Goal: Information Seeking & Learning: Learn about a topic

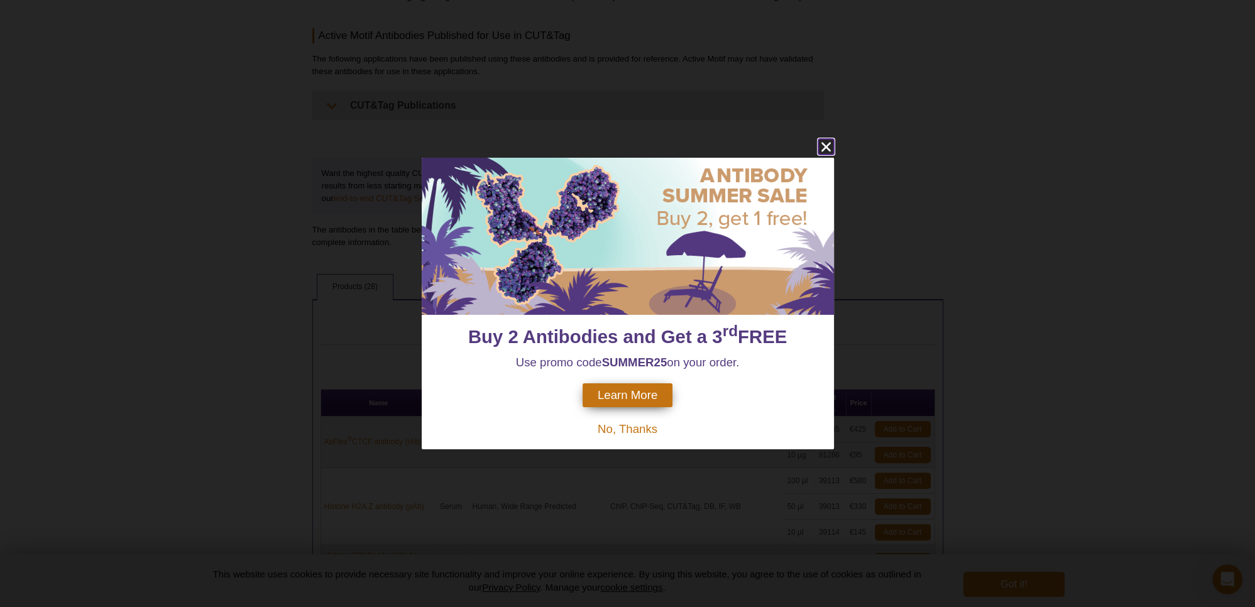
click at [821, 147] on icon "close" at bounding box center [826, 147] width 16 height 16
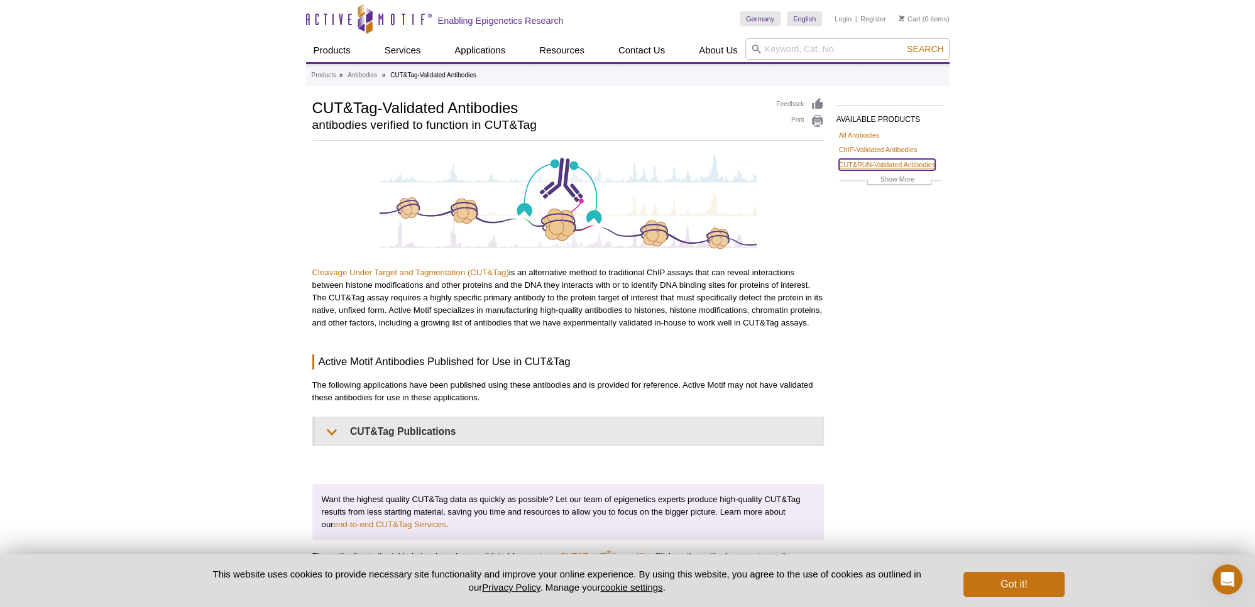
click at [855, 167] on link "CUT&RUN-Validated Antibodies" at bounding box center [887, 164] width 96 height 11
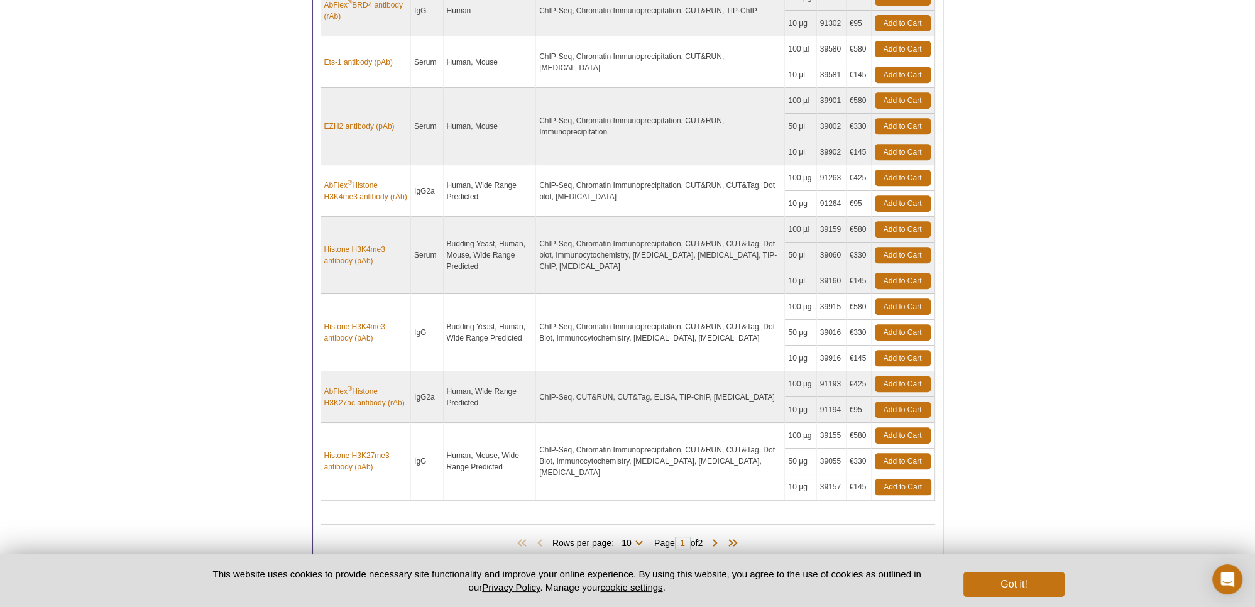
scroll to position [828, 0]
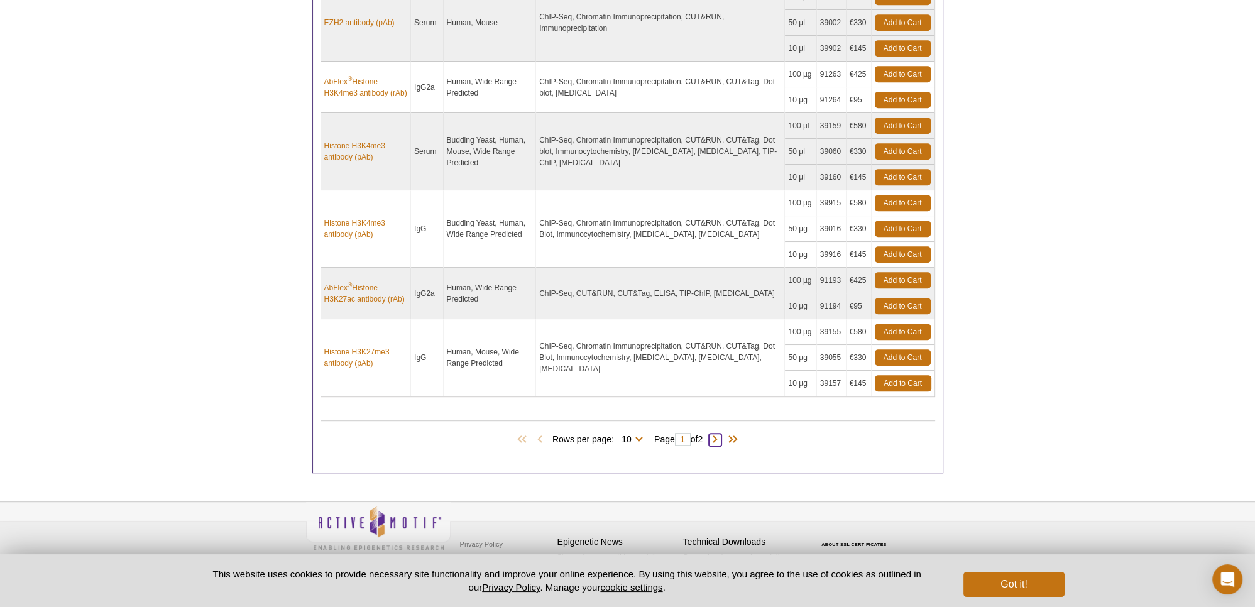
click at [720, 438] on span at bounding box center [715, 440] width 13 height 13
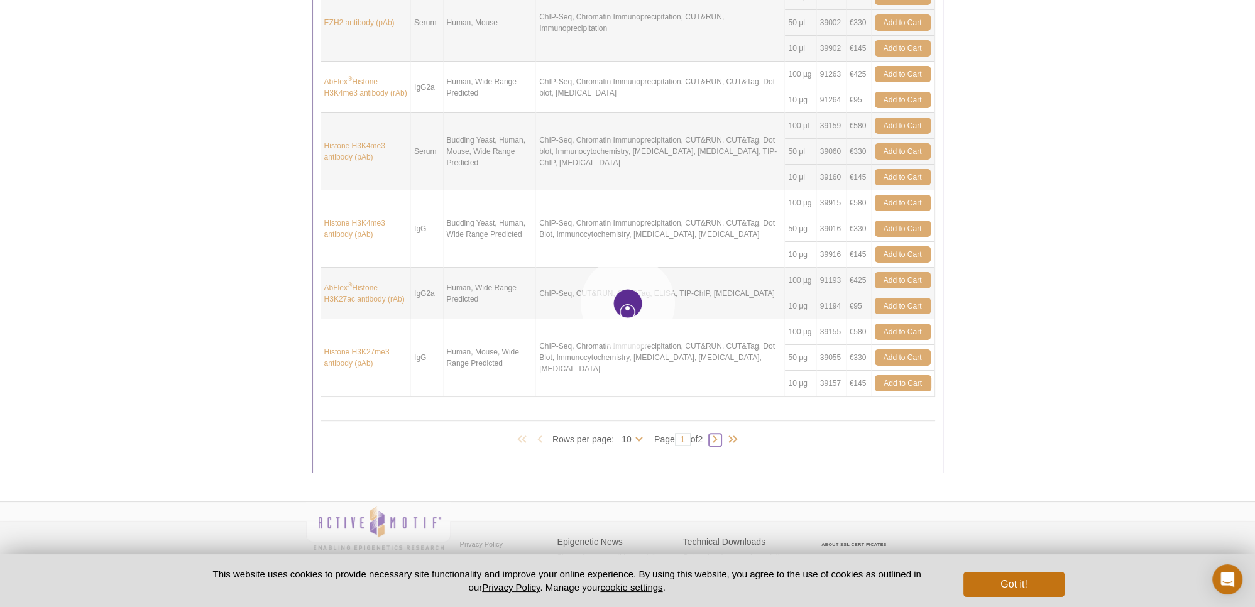
type input "2"
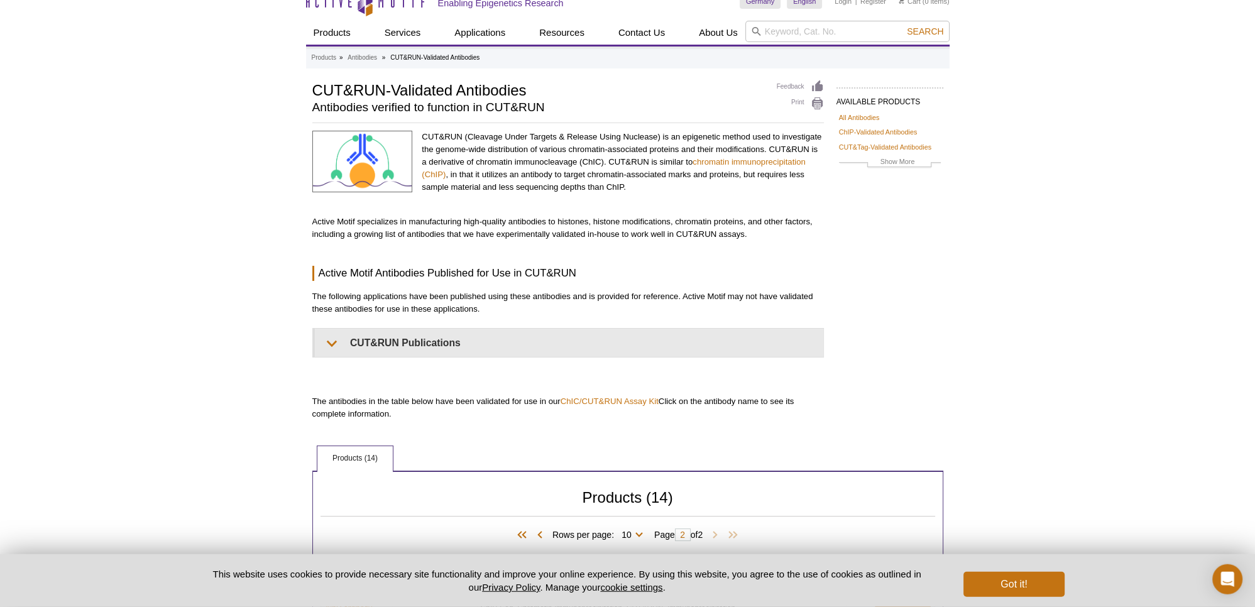
scroll to position [0, 0]
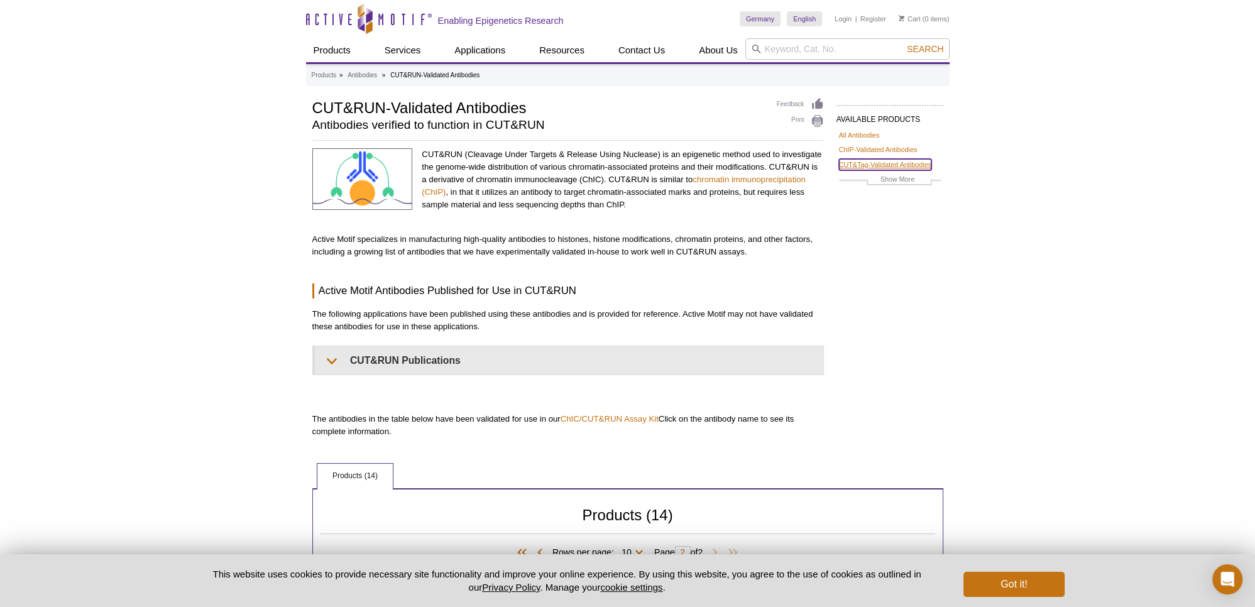
click at [883, 165] on link "CUT&Tag-Validated Antibodies" at bounding box center [885, 164] width 92 height 11
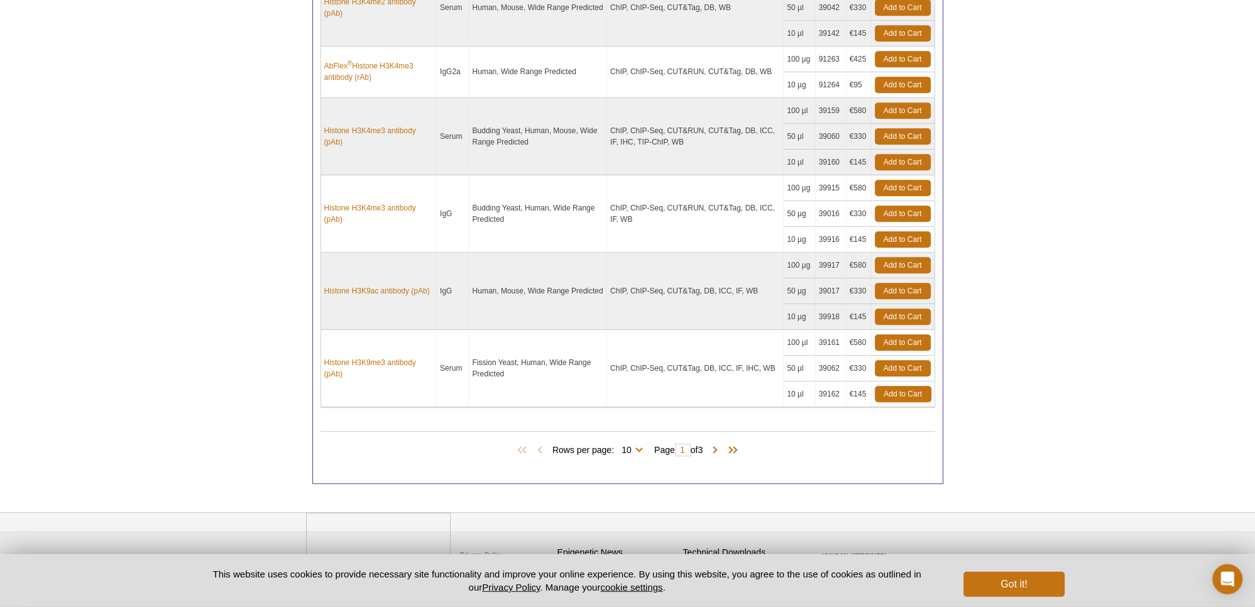
scroll to position [996, 0]
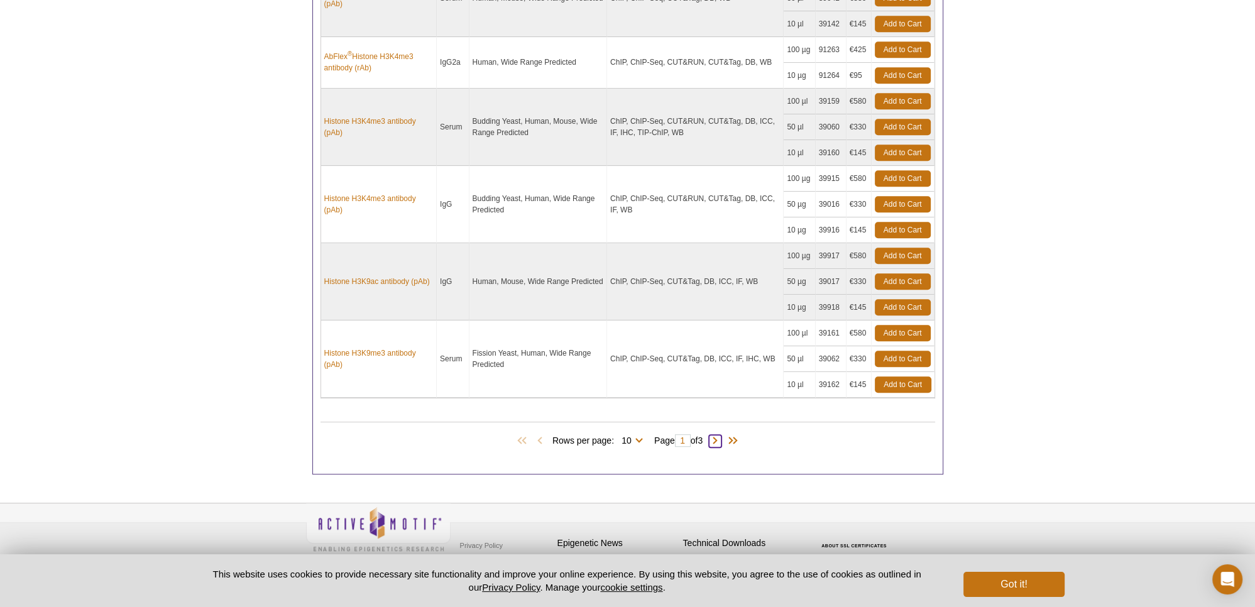
click at [717, 438] on span at bounding box center [715, 441] width 13 height 13
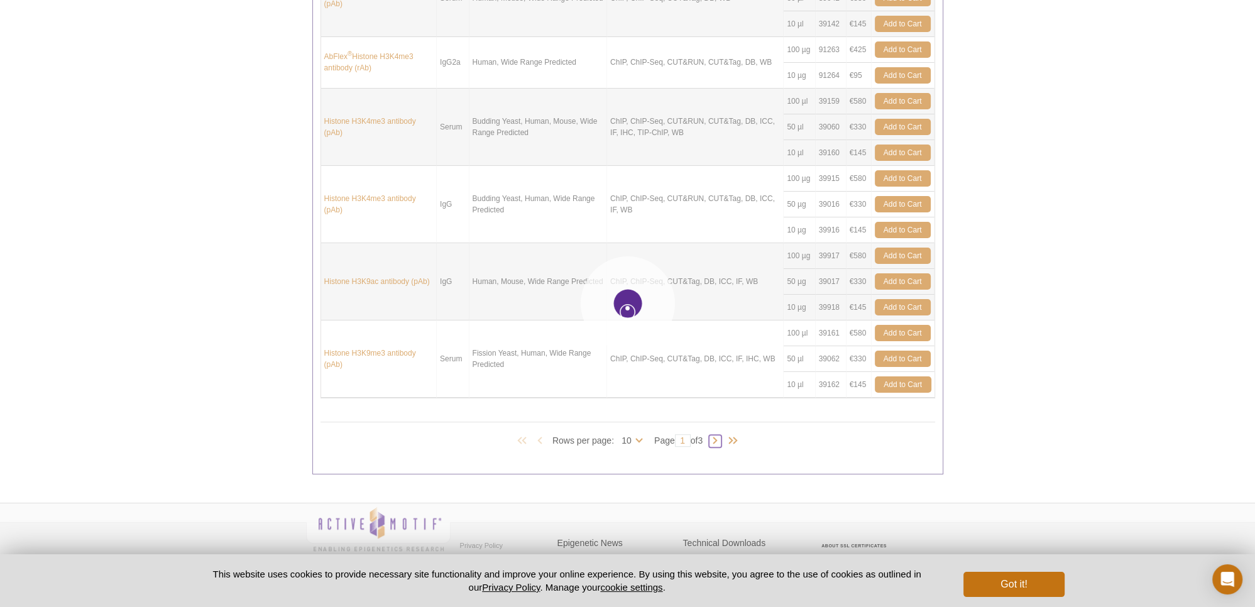
type input "2"
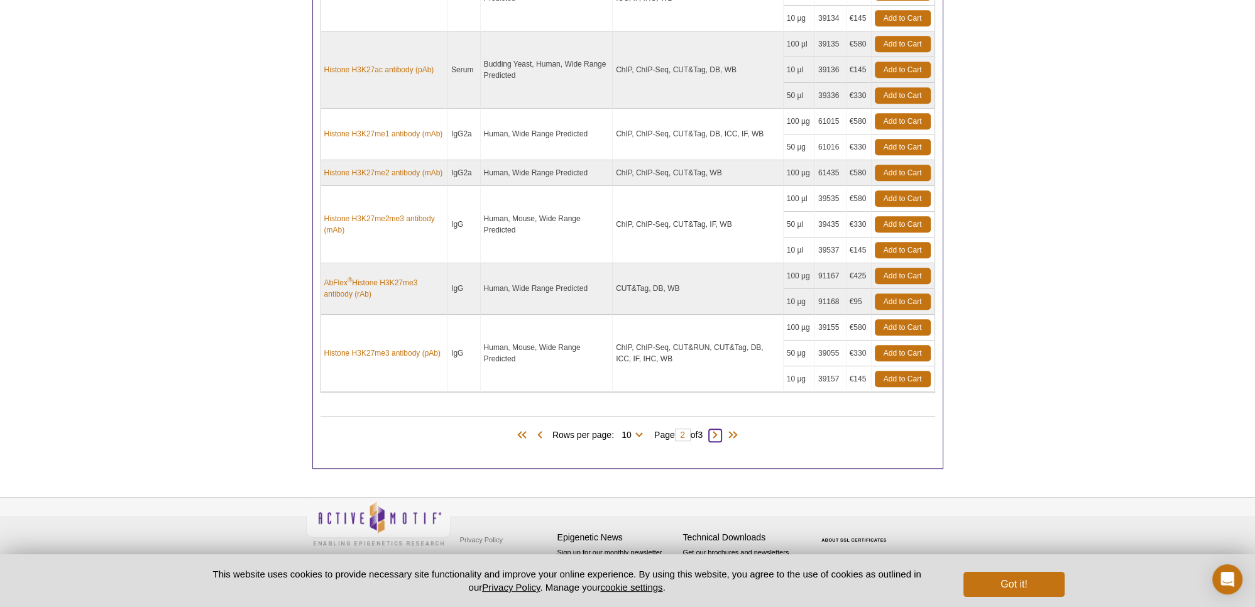
scroll to position [964, 0]
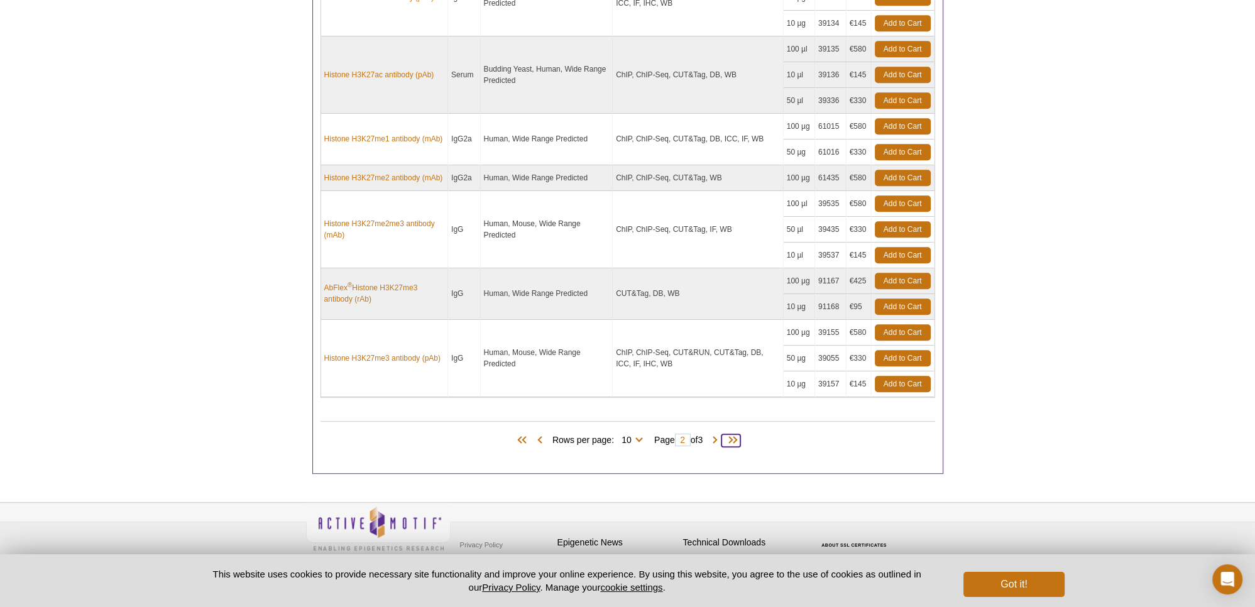
click at [734, 439] on span at bounding box center [731, 440] width 19 height 13
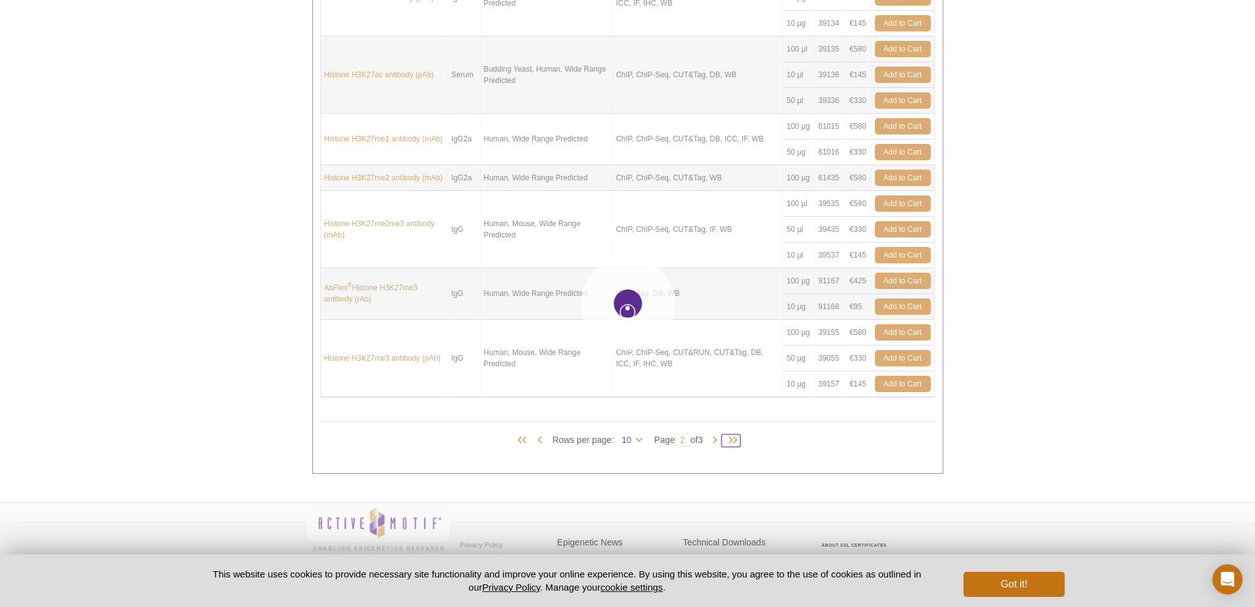
type input "3"
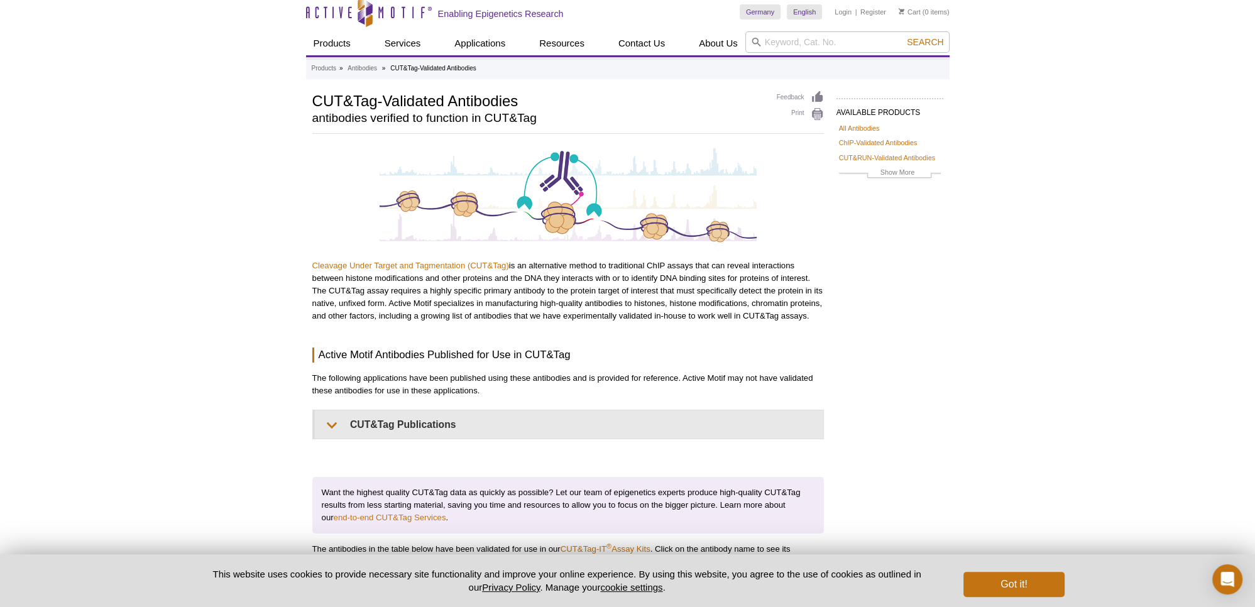
scroll to position [0, 0]
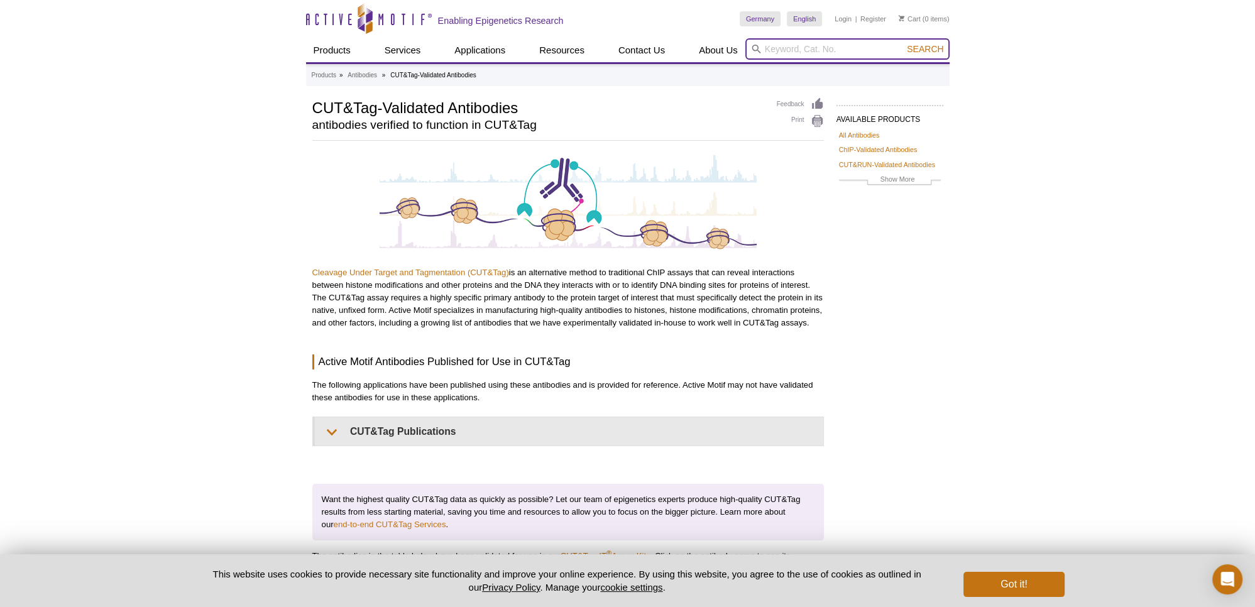
click at [791, 50] on input "search" at bounding box center [847, 48] width 204 height 21
type input "pparg"
click at [903, 43] on button "Search" at bounding box center [925, 48] width 44 height 11
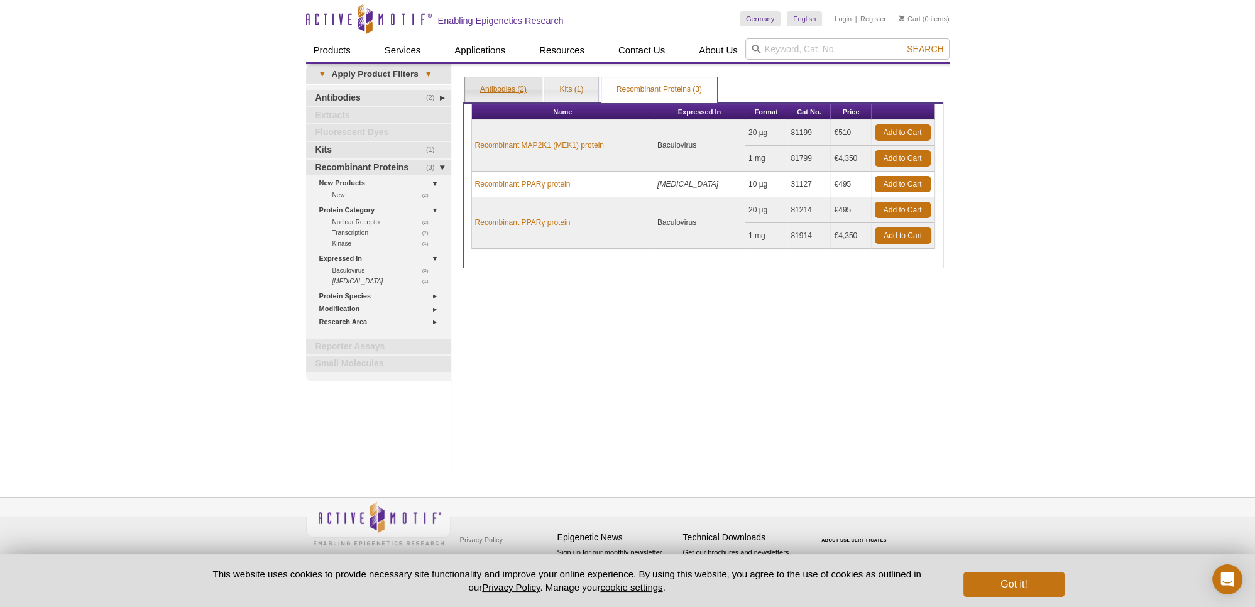
click at [494, 91] on link "Antibodies (2)" at bounding box center [503, 89] width 77 height 25
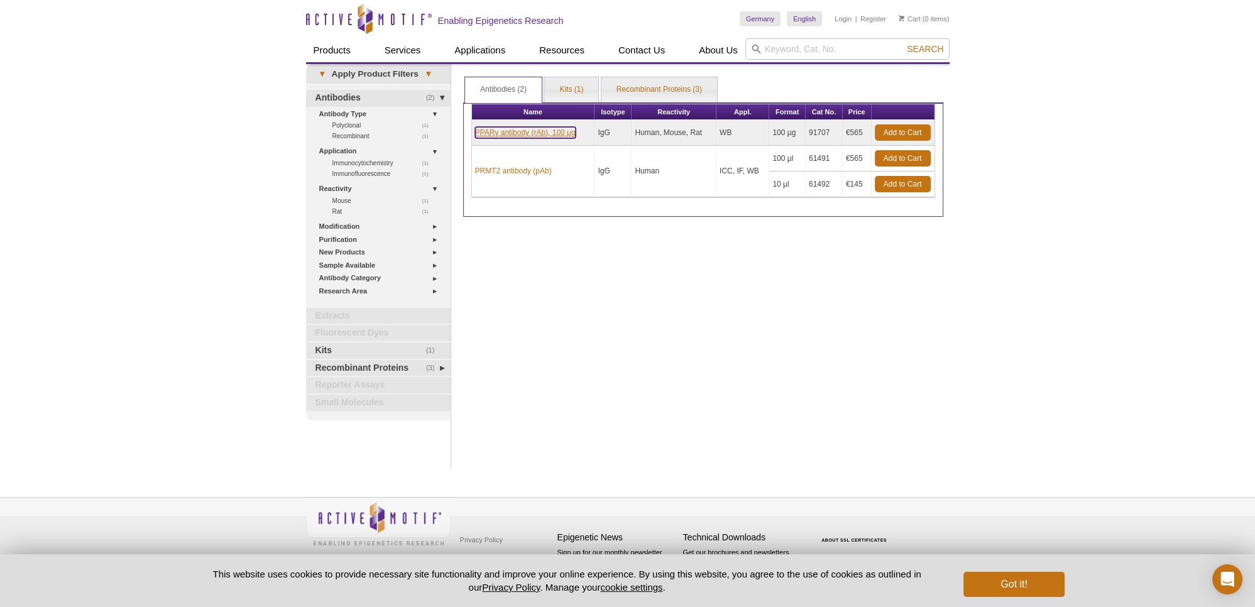
click at [495, 133] on link "PPARγ antibody (rAb), 100 µg" at bounding box center [525, 132] width 101 height 11
